Goal: Information Seeking & Learning: Check status

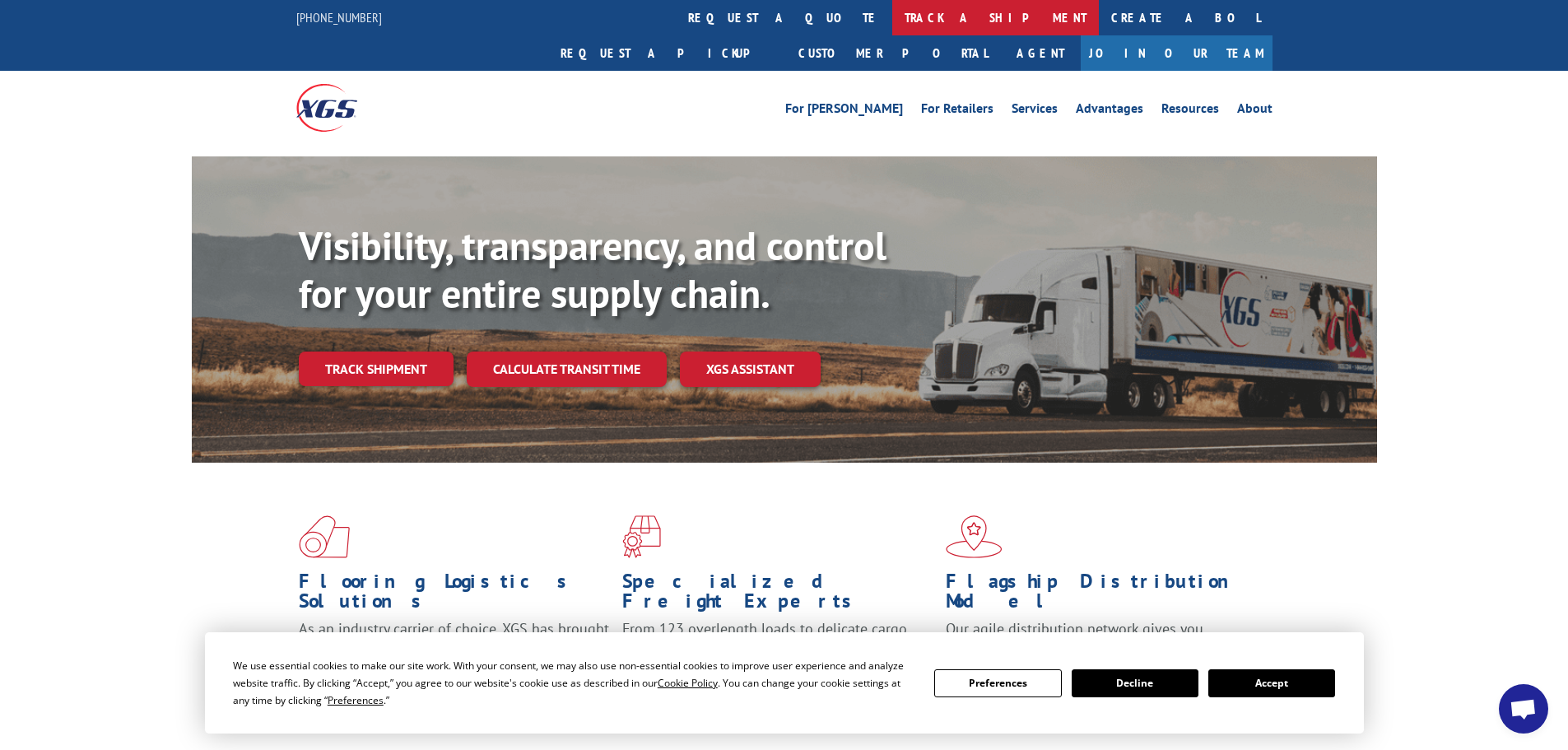
click at [892, 17] on link "track a shipment" at bounding box center [995, 18] width 206 height 35
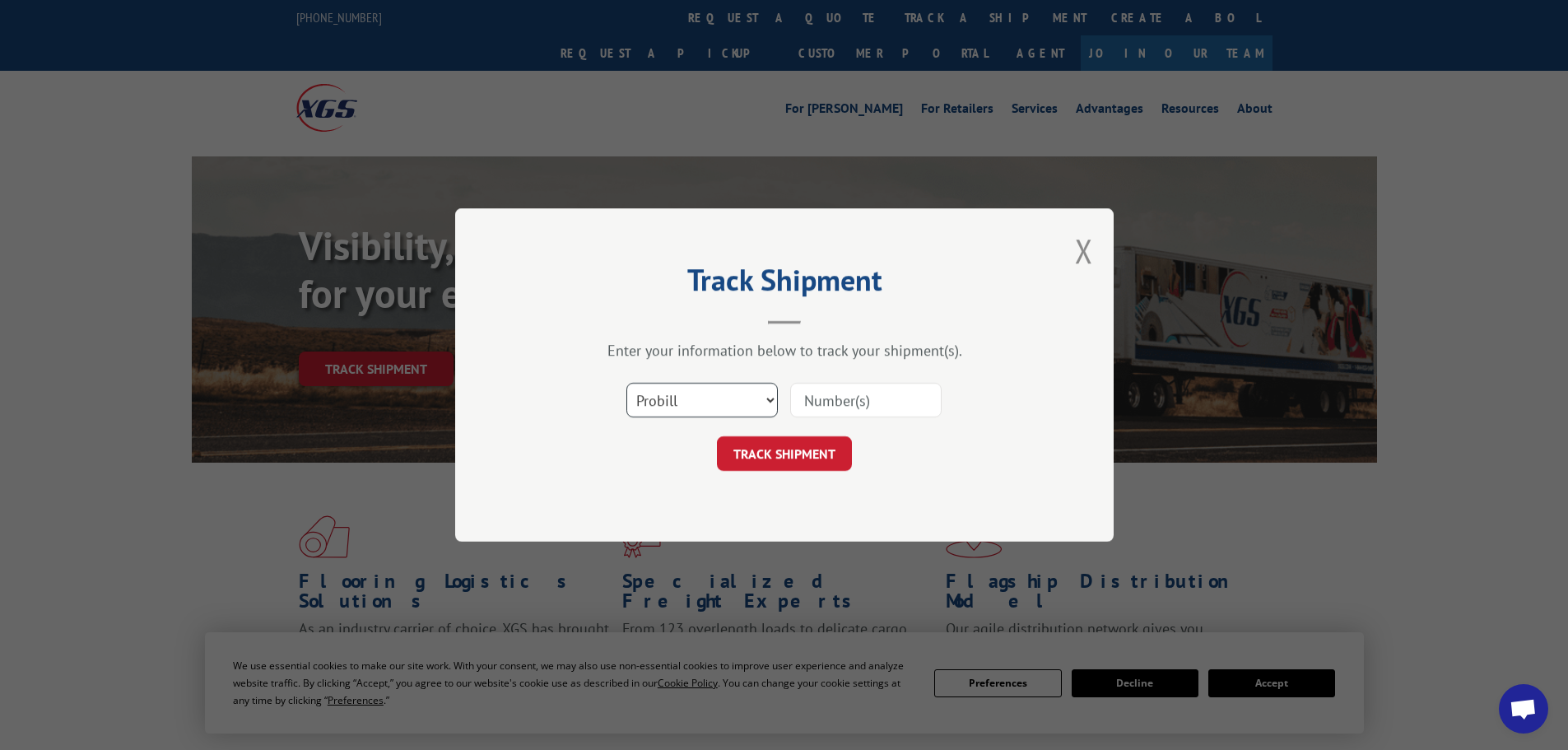
click at [753, 404] on select "Select category... Probill BOL PO" at bounding box center [702, 400] width 151 height 35
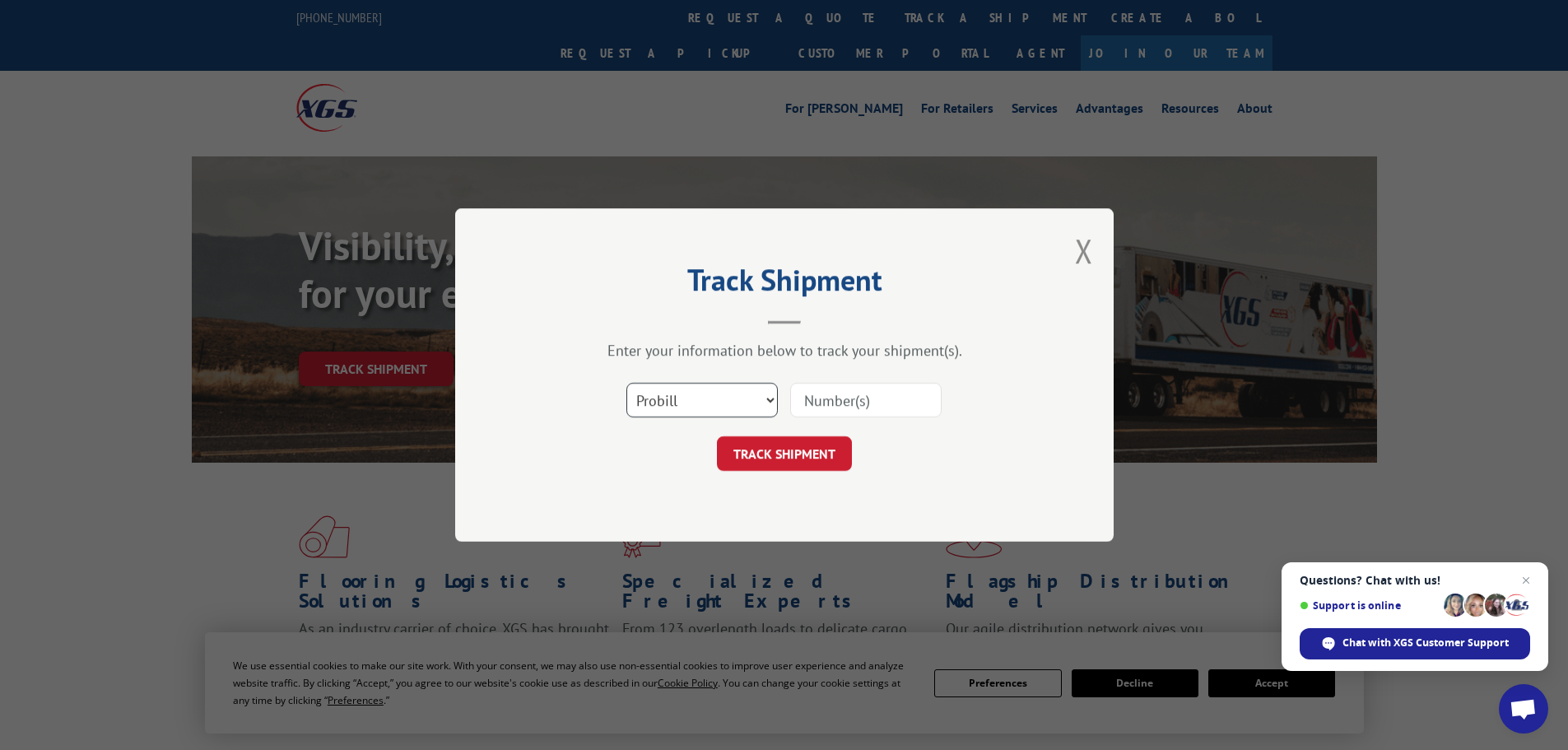
click at [626, 382] on select "Select category... Probill BOL PO" at bounding box center [702, 400] width 151 height 35
click at [735, 401] on select "Select category... Probill BOL PO" at bounding box center [702, 400] width 151 height 35
select select "bol"
click at [626, 382] on select "Select category... Probill BOL PO" at bounding box center [702, 400] width 151 height 35
drag, startPoint x: 804, startPoint y: 405, endPoint x: 805, endPoint y: 350, distance: 55.0
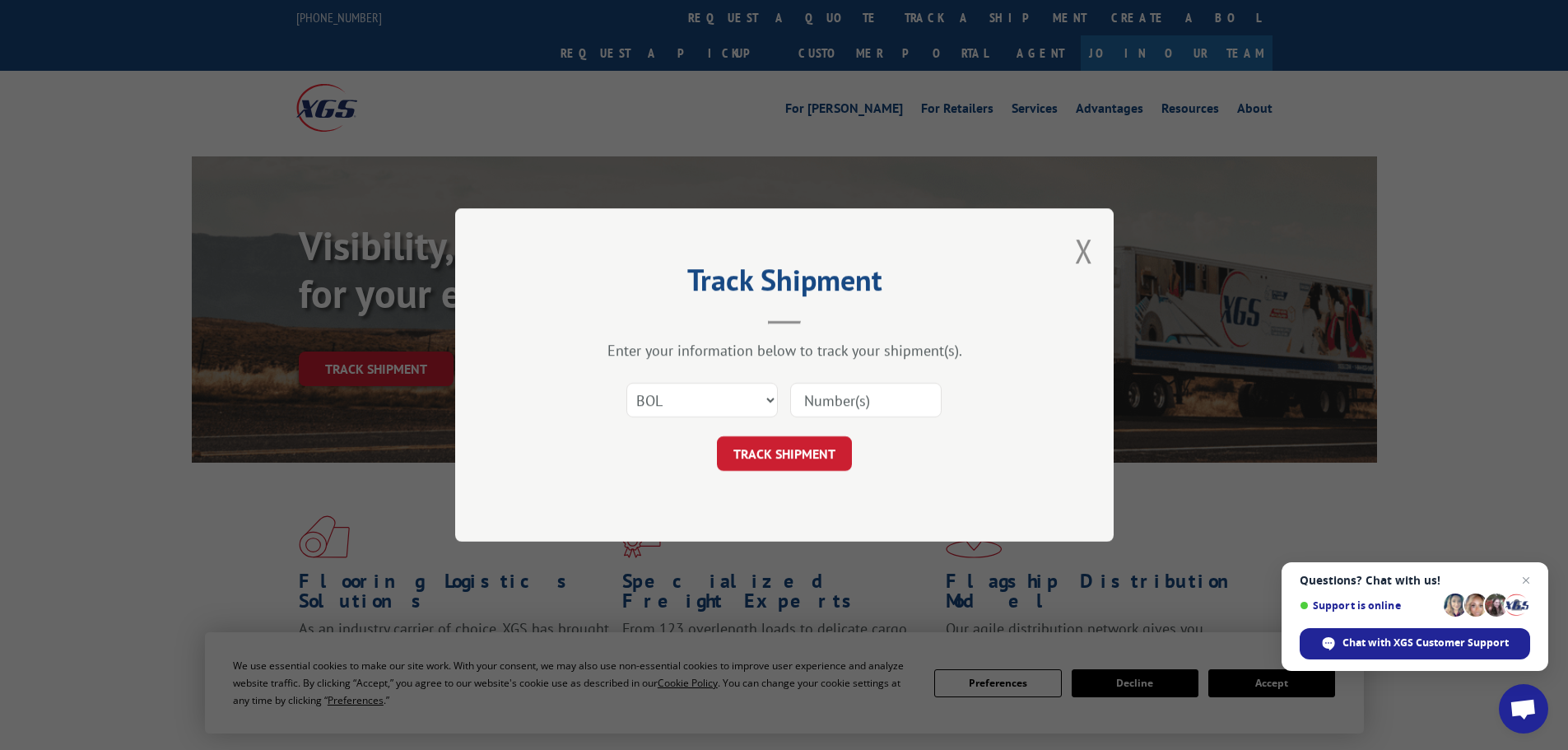
click at [805, 404] on input at bounding box center [866, 400] width 151 height 35
type input "606802"
click at [717, 436] on button "TRACK SHIPMENT" at bounding box center [784, 453] width 135 height 35
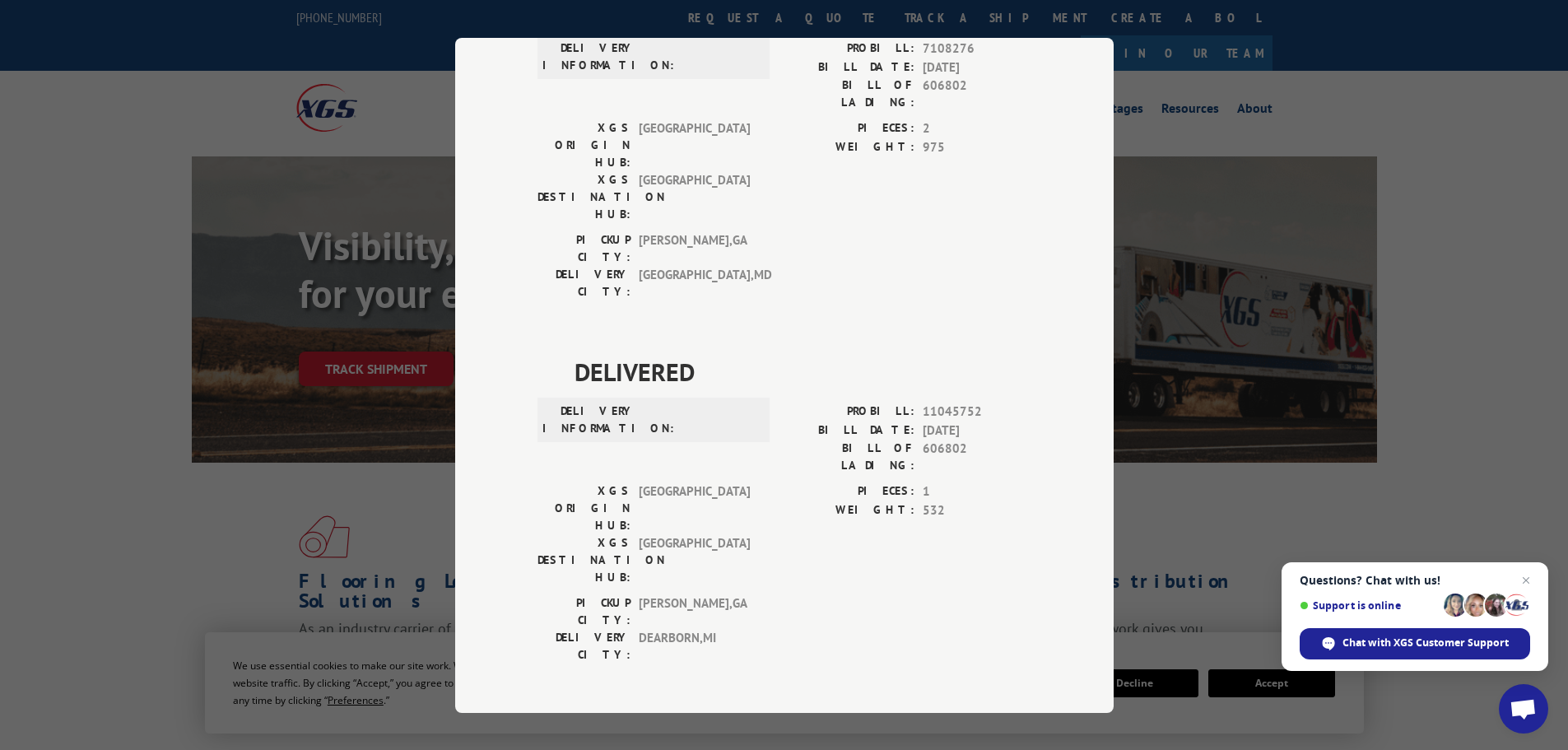
scroll to position [16, 0]
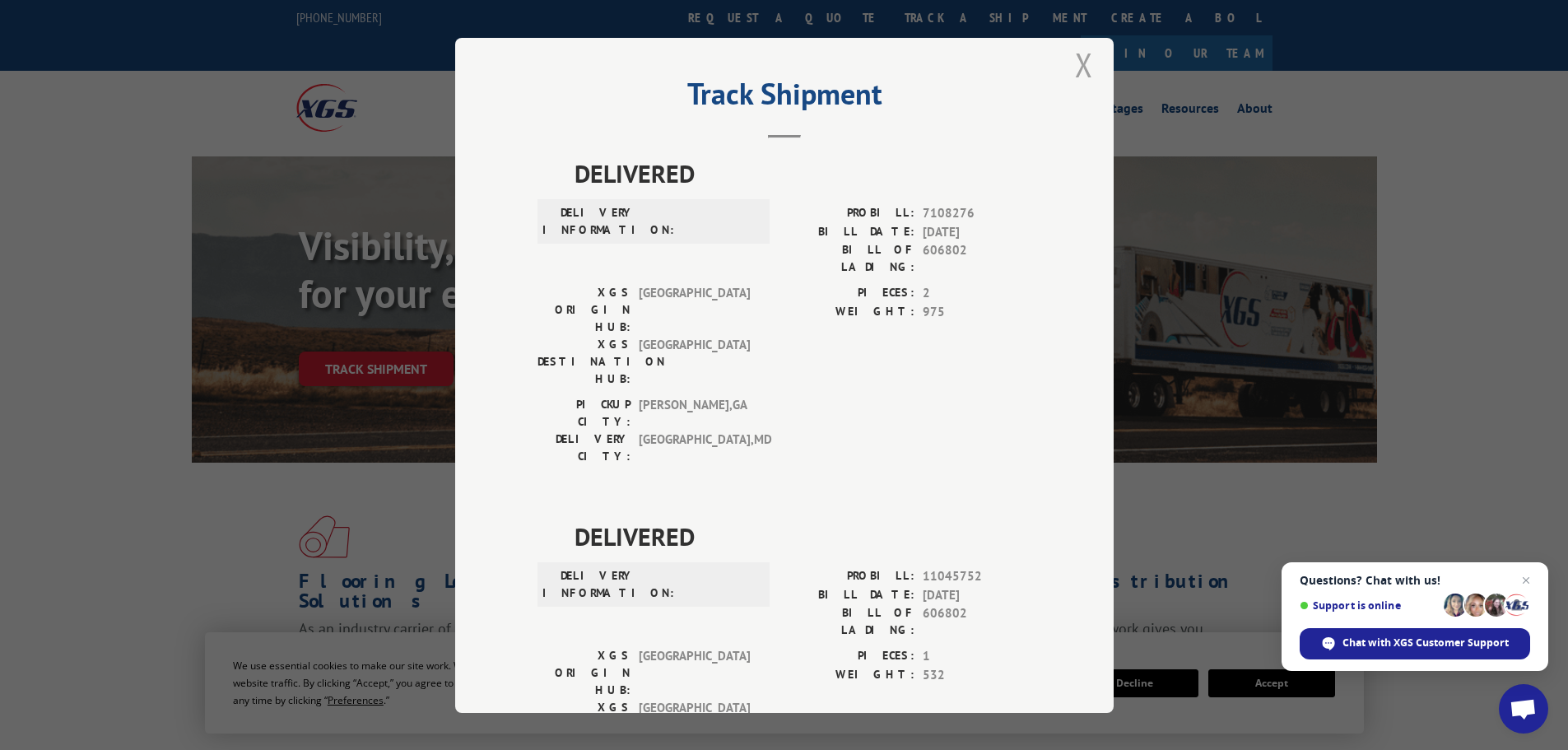
click at [1076, 64] on button "Close modal" at bounding box center [1084, 64] width 18 height 43
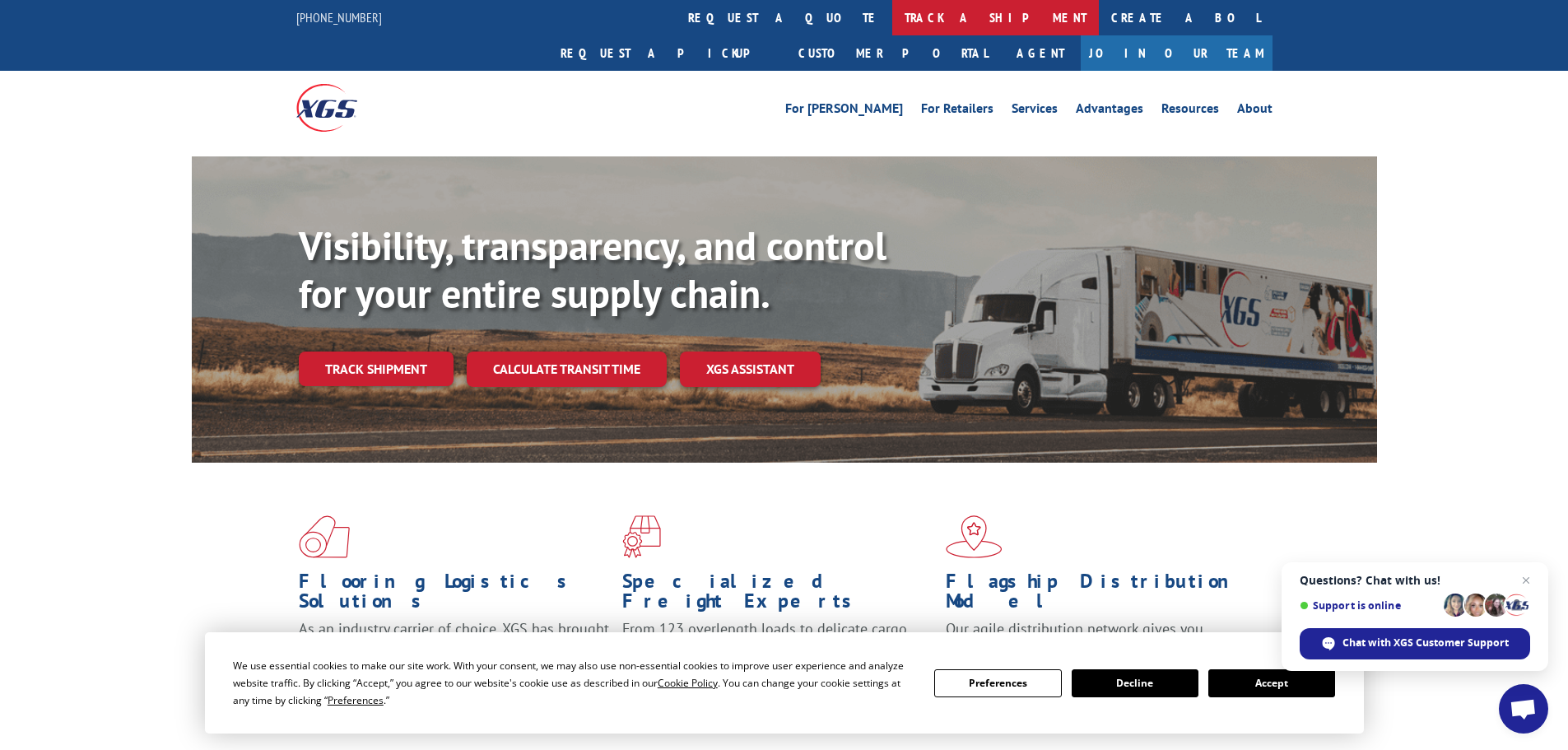
click at [892, 20] on link "track a shipment" at bounding box center [995, 18] width 206 height 35
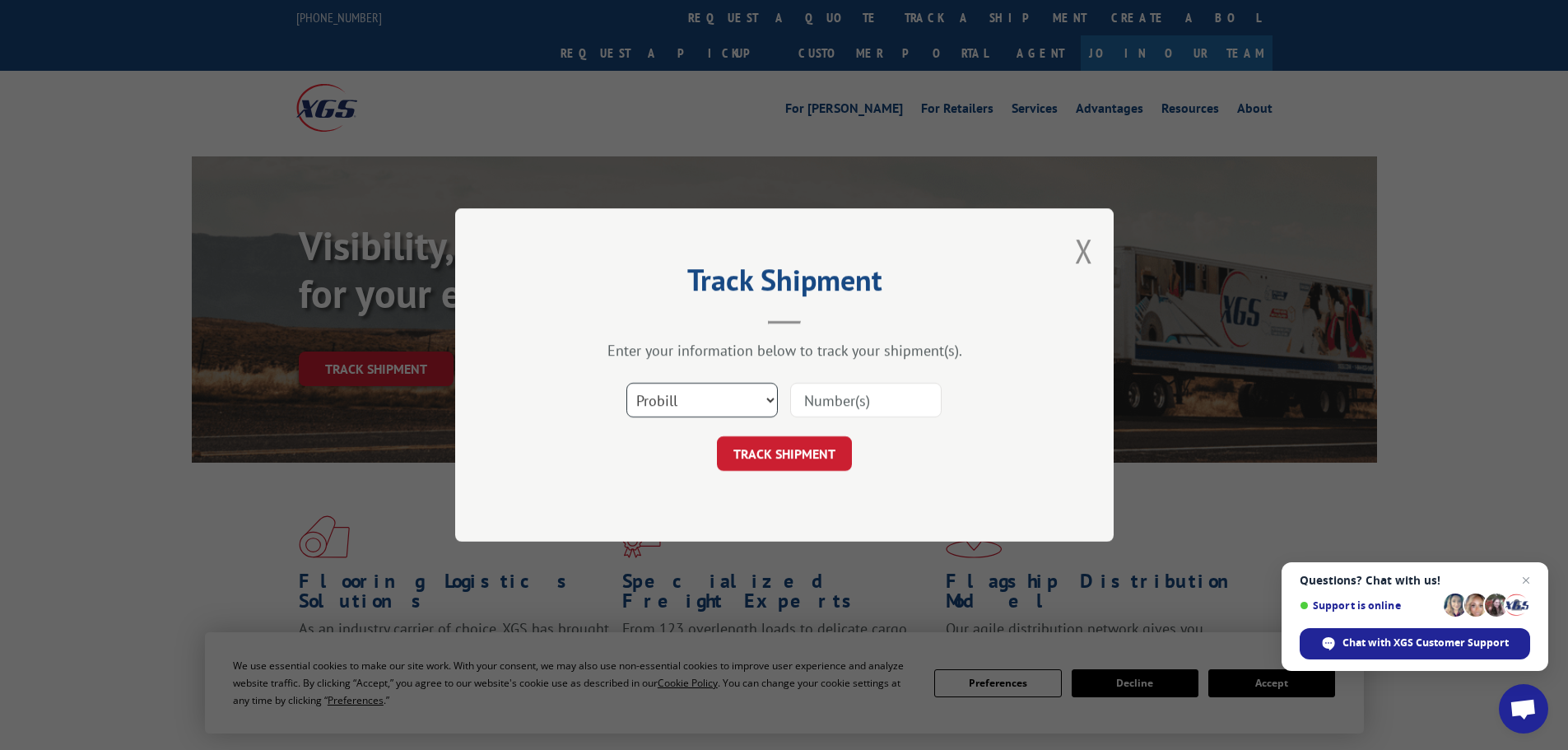
click at [765, 405] on select "Select category... Probill BOL PO" at bounding box center [702, 400] width 151 height 35
select select "bol"
click at [626, 382] on select "Select category... Probill BOL PO" at bounding box center [702, 400] width 151 height 35
click at [840, 403] on input at bounding box center [866, 400] width 151 height 35
type input "6006802"
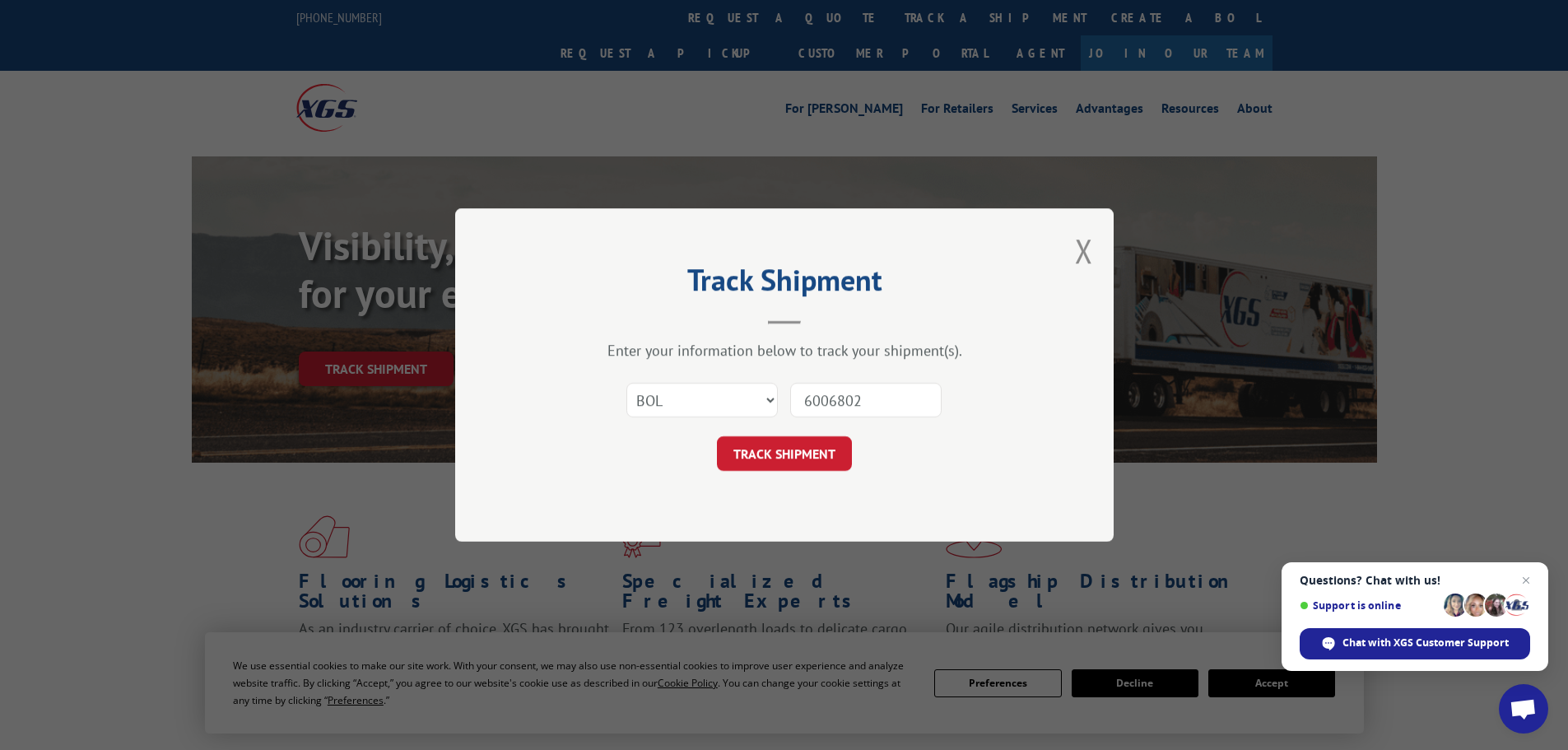
click at [717, 436] on button "TRACK SHIPMENT" at bounding box center [784, 453] width 135 height 35
